Goal: Transaction & Acquisition: Purchase product/service

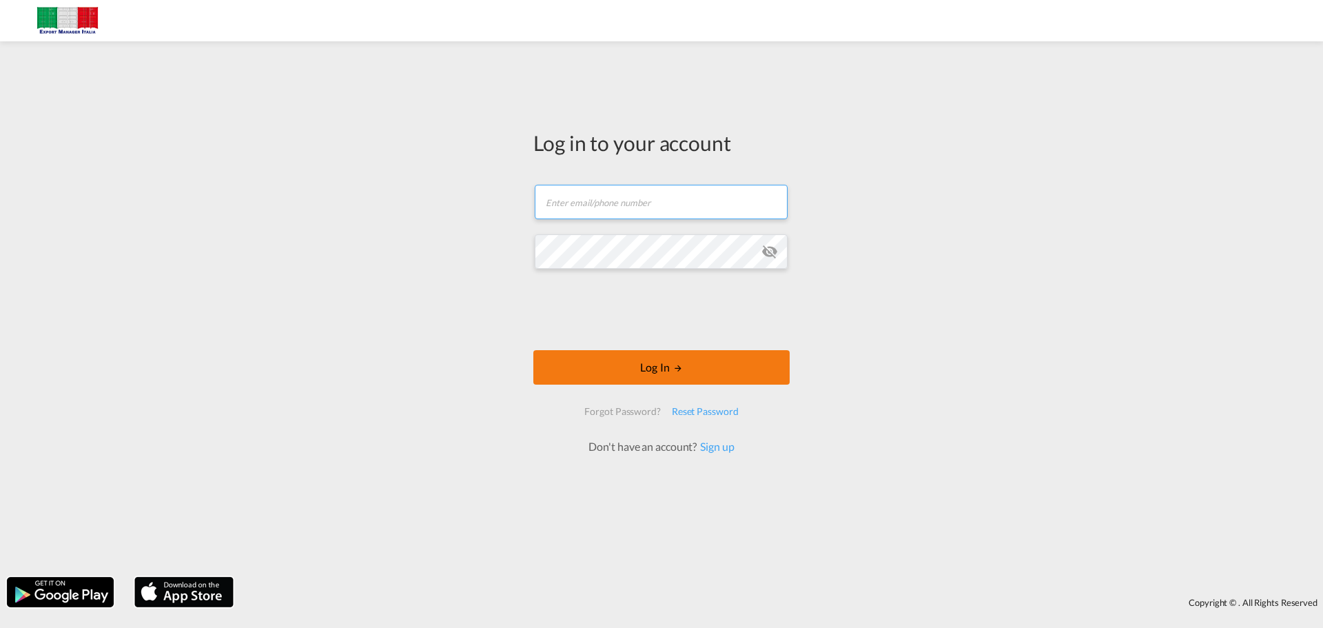
type input "[PERSON_NAME][EMAIL_ADDRESS][DOMAIN_NAME]"
click at [659, 271] on button "Log In" at bounding box center [661, 367] width 256 height 34
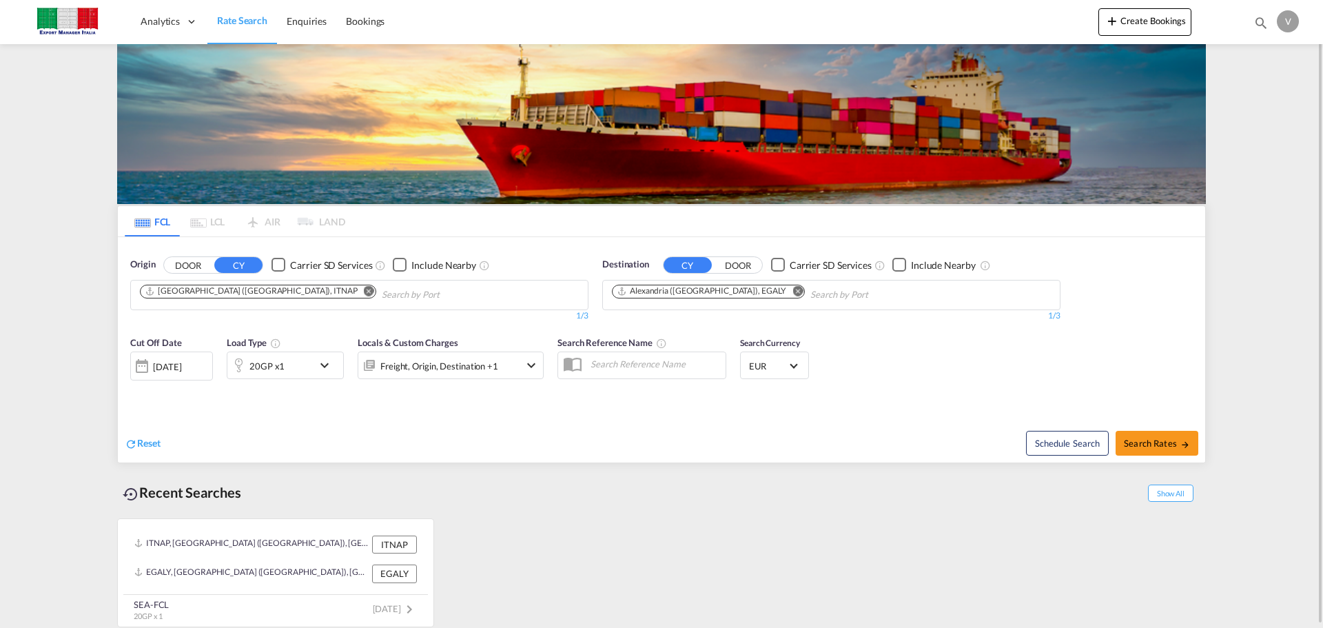
click at [185, 267] on button "DOOR" at bounding box center [188, 265] width 48 height 16
click at [240, 261] on button "CY" at bounding box center [238, 265] width 48 height 16
click at [320, 227] on md-pagination-wrapper "FCL LCL AIR LAND" at bounding box center [235, 221] width 220 height 30
click at [254, 207] on md-pagination-wrapper "FCL LCL AIR LAND" at bounding box center [235, 221] width 220 height 30
click at [265, 221] on md-pagination-wrapper "FCL LCL AIR LAND" at bounding box center [235, 221] width 220 height 30
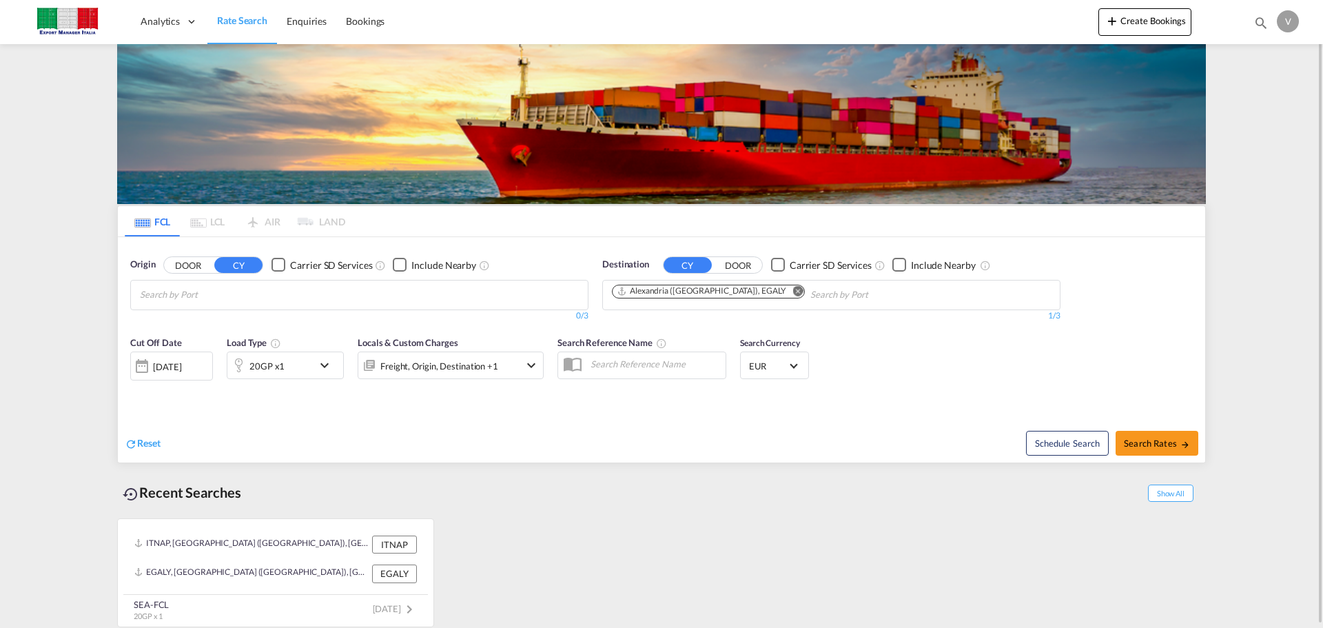
click at [207, 224] on md-pagination-wrapper "FCL LCL AIR LAND" at bounding box center [235, 221] width 220 height 30
click at [161, 231] on md-tab-item "FCL" at bounding box center [152, 221] width 55 height 30
click at [205, 271] on input "Chips input." at bounding box center [205, 295] width 131 height 22
drag, startPoint x: 207, startPoint y: 324, endPoint x: 260, endPoint y: 319, distance: 54.0
click at [206, 271] on div "[GEOGRAPHIC_DATA] ([GEOGRAPHIC_DATA]) [GEOGRAPHIC_DATA] ITNAP" at bounding box center [247, 331] width 262 height 50
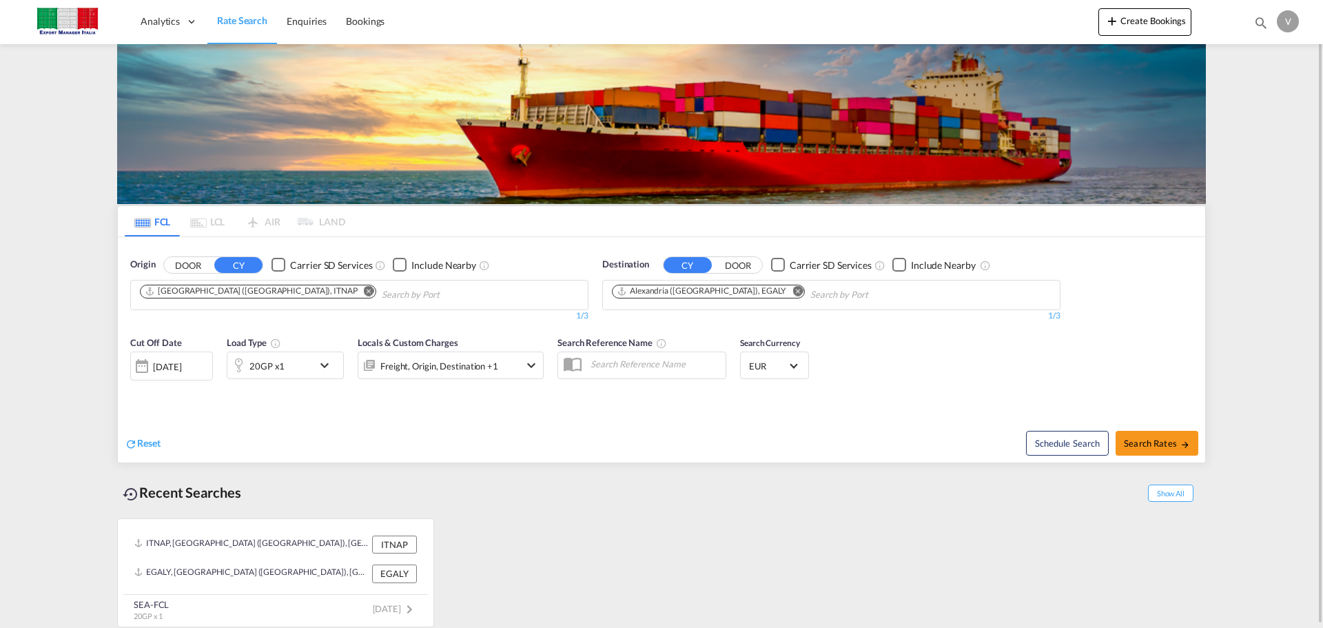
click at [659, 271] on md-icon "Remove" at bounding box center [797, 290] width 10 height 10
click at [659, 271] on body "Analytics Dashboard Rate Search Enquiries Bookings Analytics" at bounding box center [661, 314] width 1323 height 628
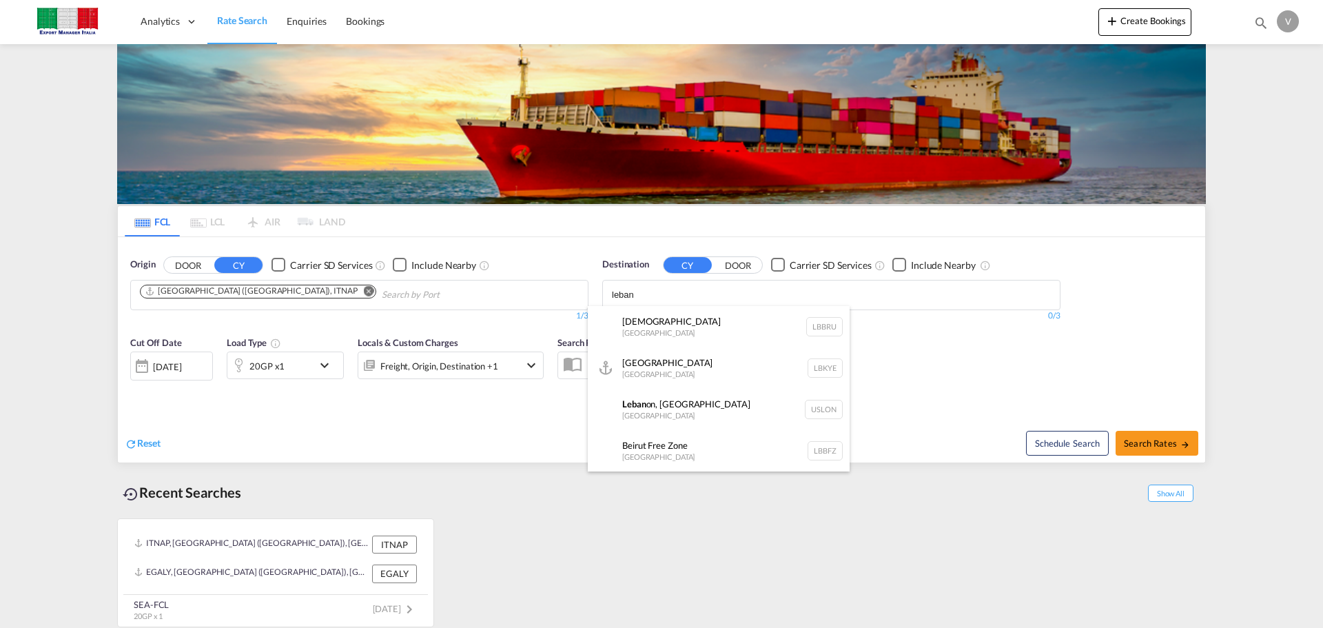
scroll to position [69, 0]
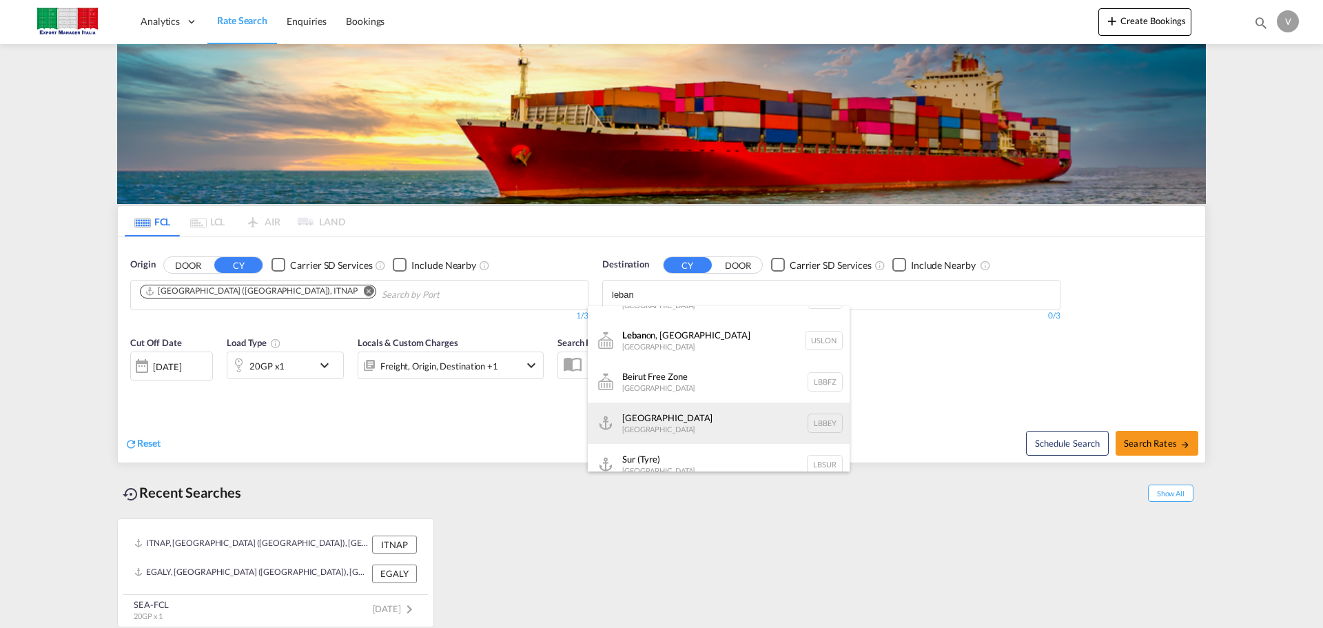
type input "leban"
click at [659, 271] on div "Beirut [GEOGRAPHIC_DATA] LBBEY" at bounding box center [719, 422] width 262 height 41
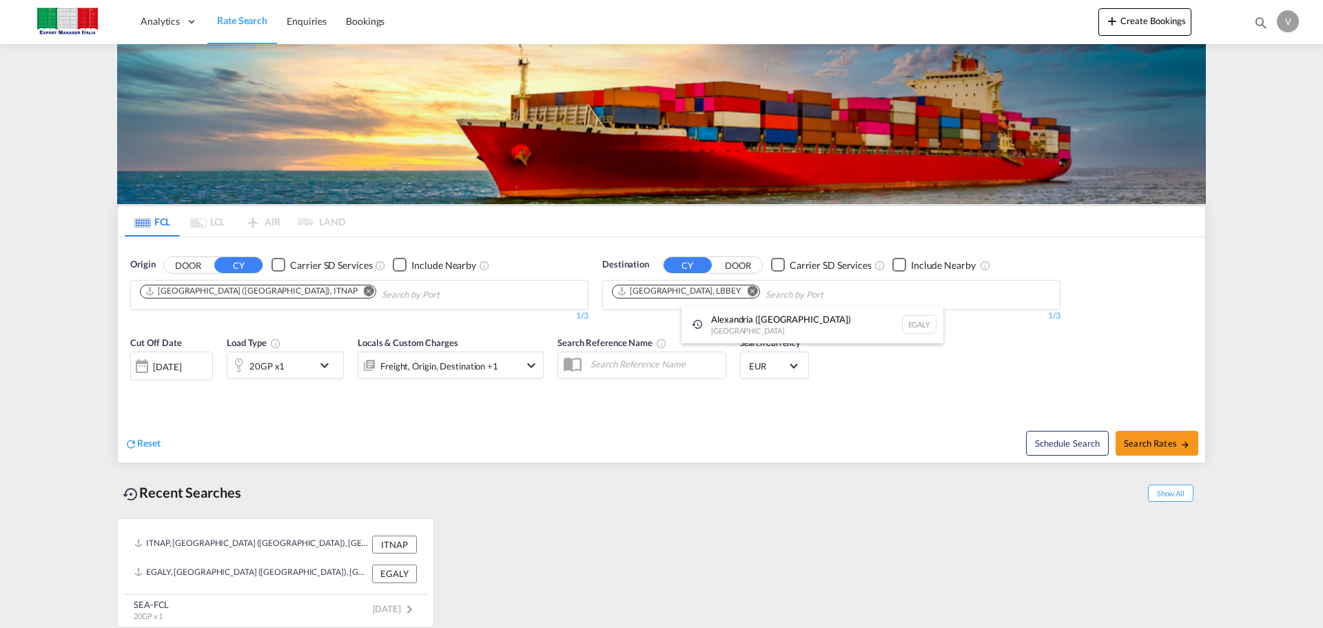
scroll to position [0, 0]
click at [659, 271] on span "Search Rates" at bounding box center [1157, 442] width 66 height 11
type input "ITNAP to LBBEY / [DATE]"
